Goal: Task Accomplishment & Management: Manage account settings

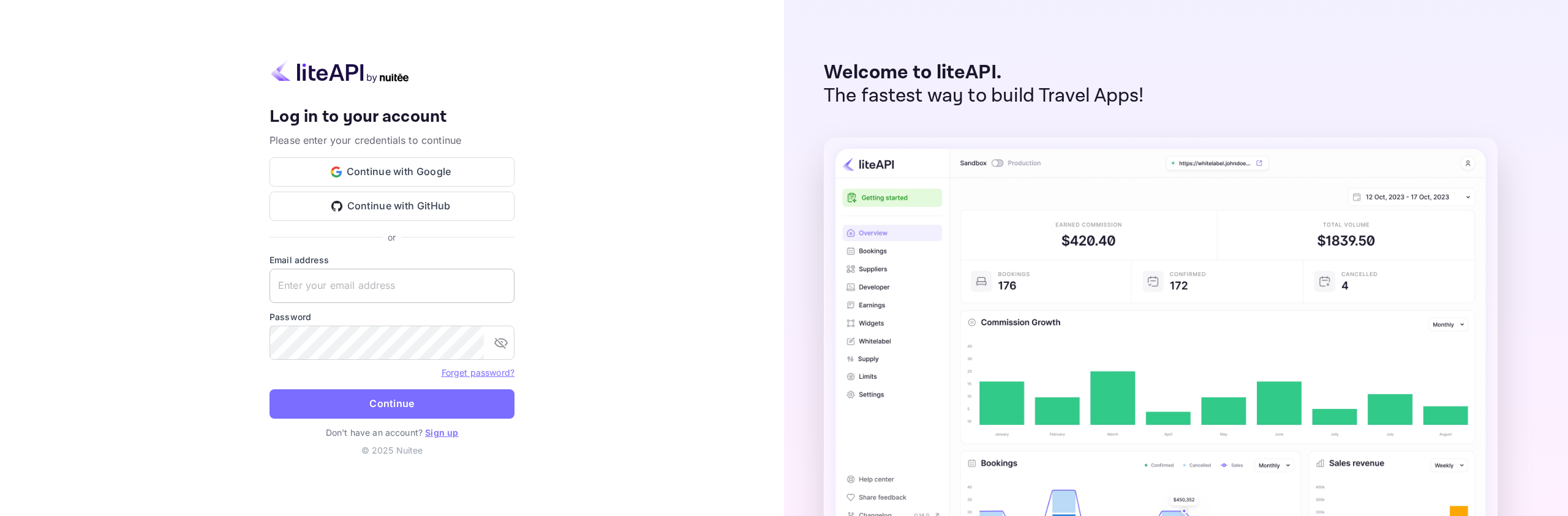
click at [436, 288] on input "text" at bounding box center [392, 285] width 245 height 34
click at [406, 288] on input "text" at bounding box center [392, 285] width 245 height 34
type input "[EMAIL_ADDRESS][DOMAIN_NAME]"
click at [422, 418] on button "Continue" at bounding box center [392, 404] width 245 height 30
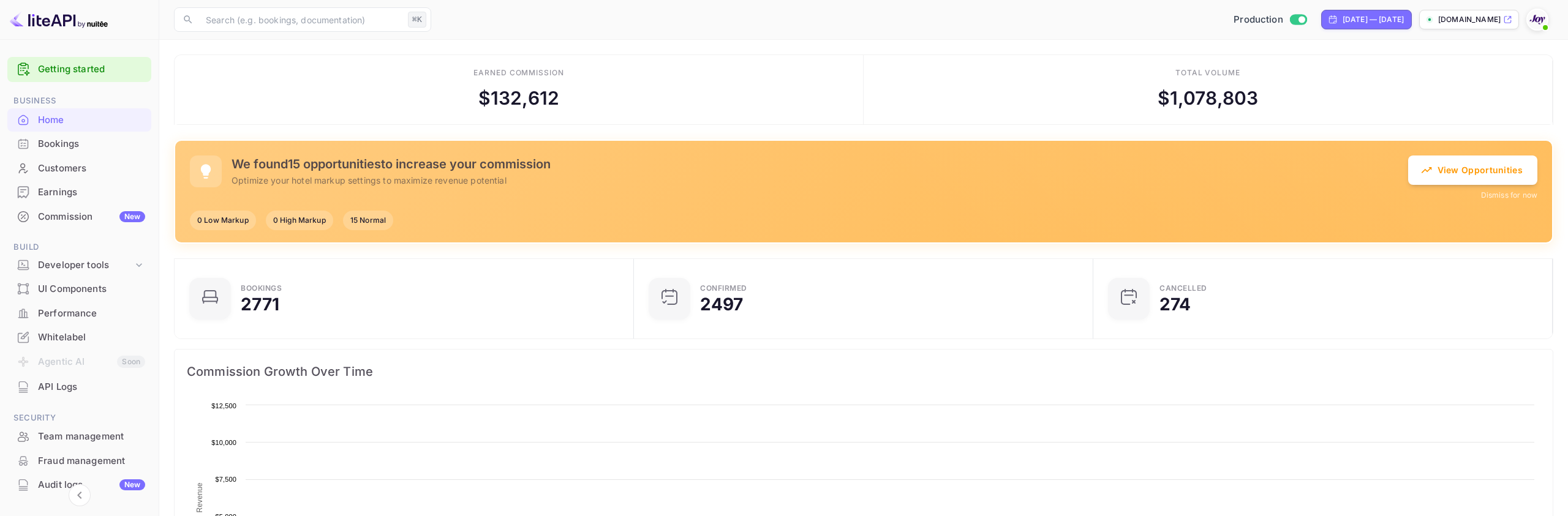
scroll to position [199, 452]
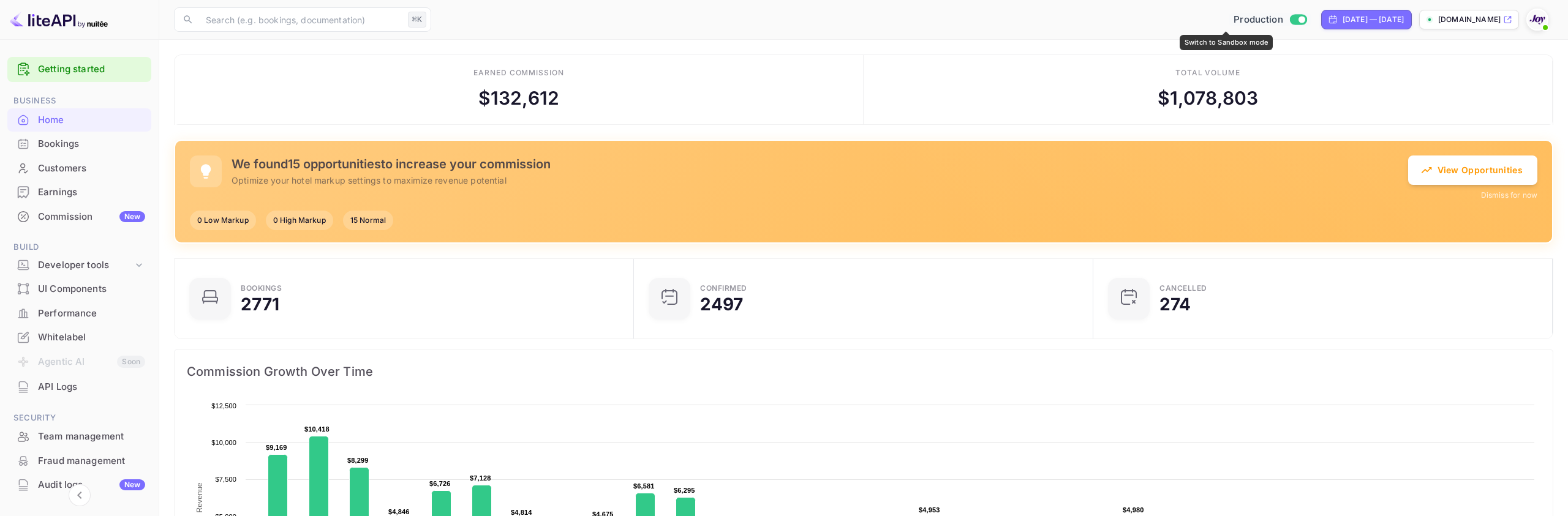
click at [1290, 21] on input "Switch to Sandbox mode" at bounding box center [1302, 19] width 24 height 8
checkbox input "false"
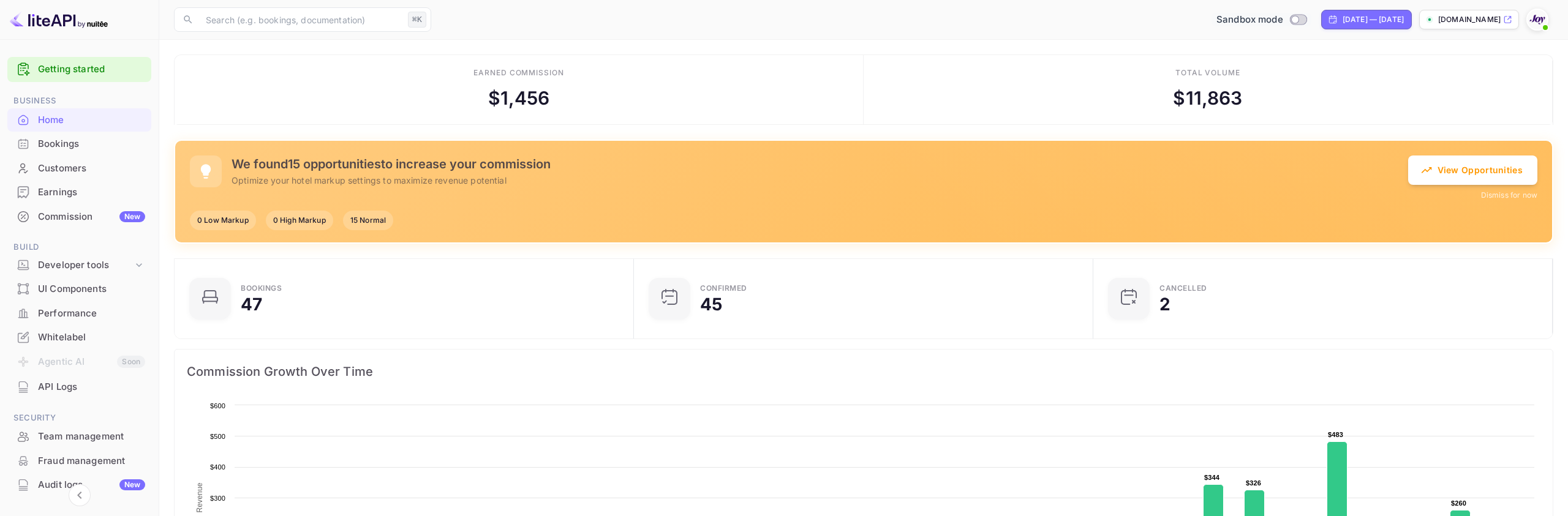
click at [106, 148] on div "Bookings" at bounding box center [92, 144] width 107 height 14
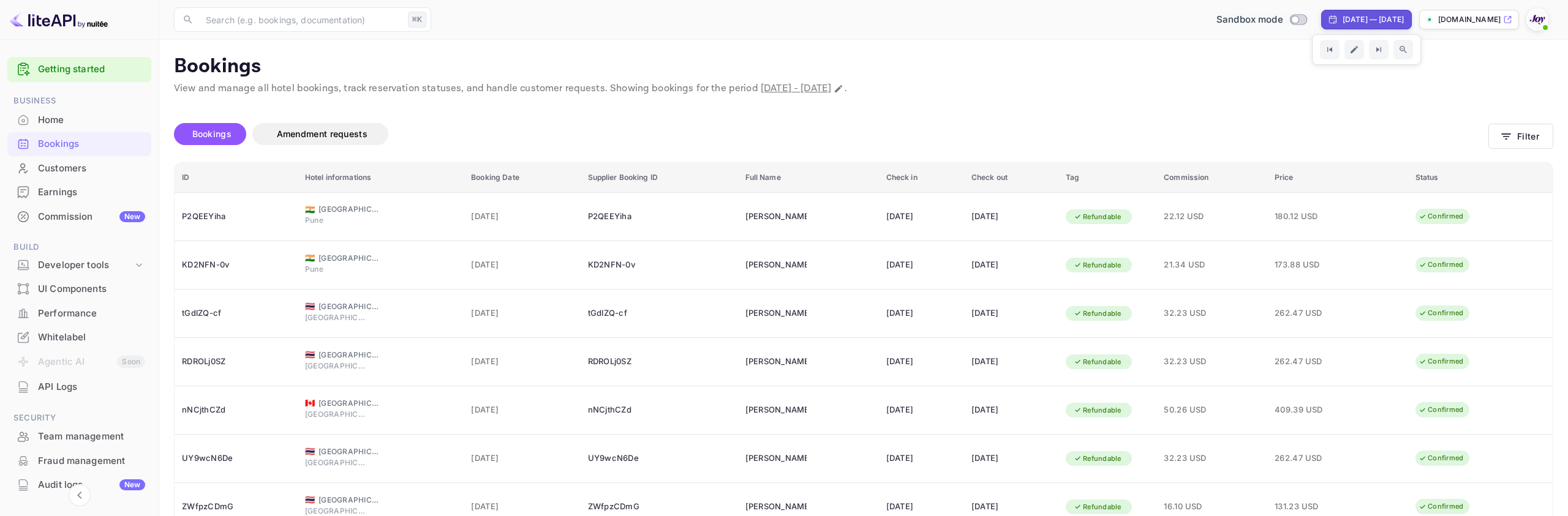
click at [1026, 79] on div "Bookings View and manage all hotel bookings, track reservation statuses, and ha…" at bounding box center [863, 78] width 1380 height 47
